Goal: Check status: Check status

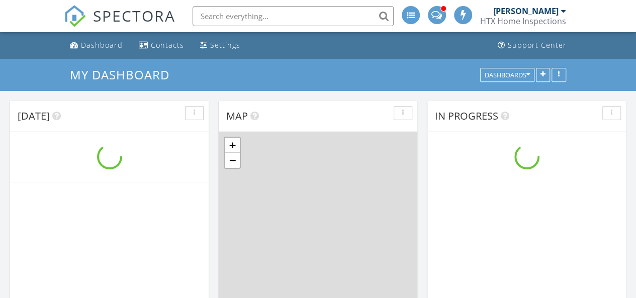
scroll to position [931, 652]
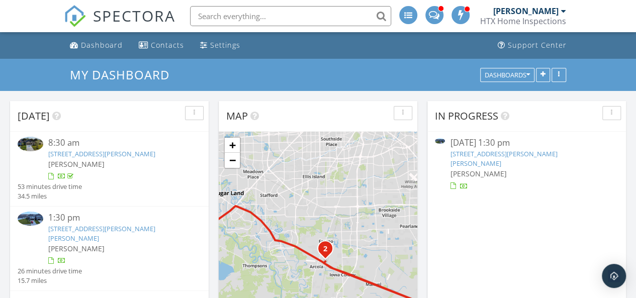
click at [453, 183] on div at bounding box center [453, 186] width 6 height 7
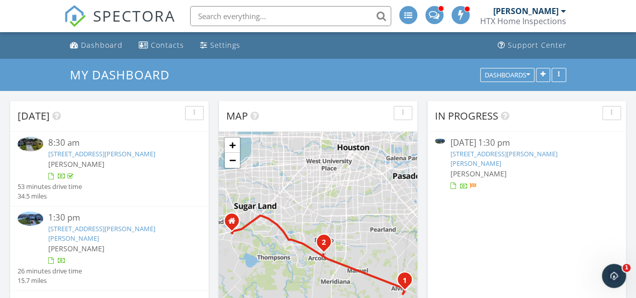
click at [452, 183] on div at bounding box center [453, 186] width 6 height 7
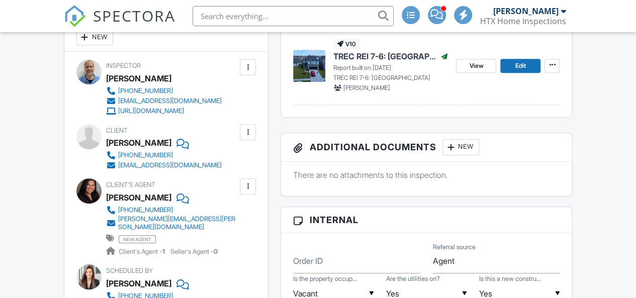
scroll to position [259, 0]
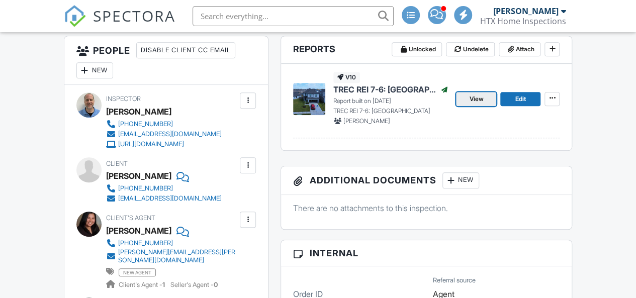
click at [480, 101] on span "View" at bounding box center [476, 99] width 14 height 10
